Goal: Task Accomplishment & Management: Manage account settings

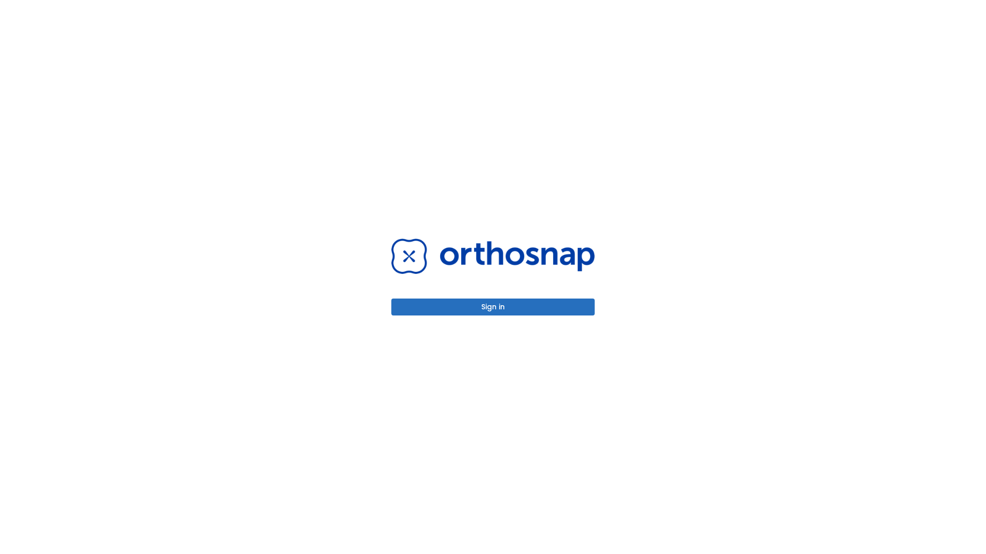
click at [493, 307] on button "Sign in" at bounding box center [492, 307] width 203 height 17
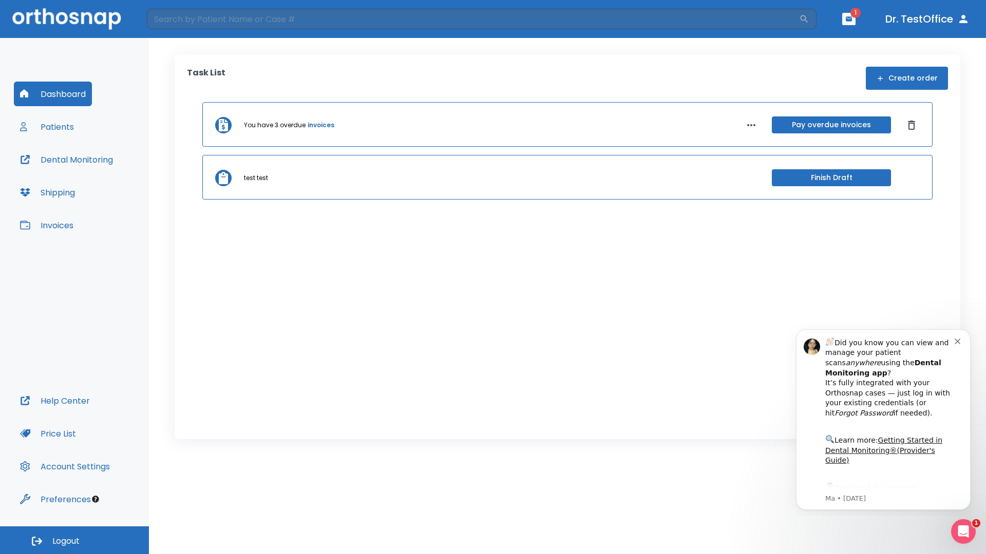
click at [74, 541] on span "Logout" at bounding box center [65, 541] width 27 height 11
